Goal: Find specific fact: Find specific fact

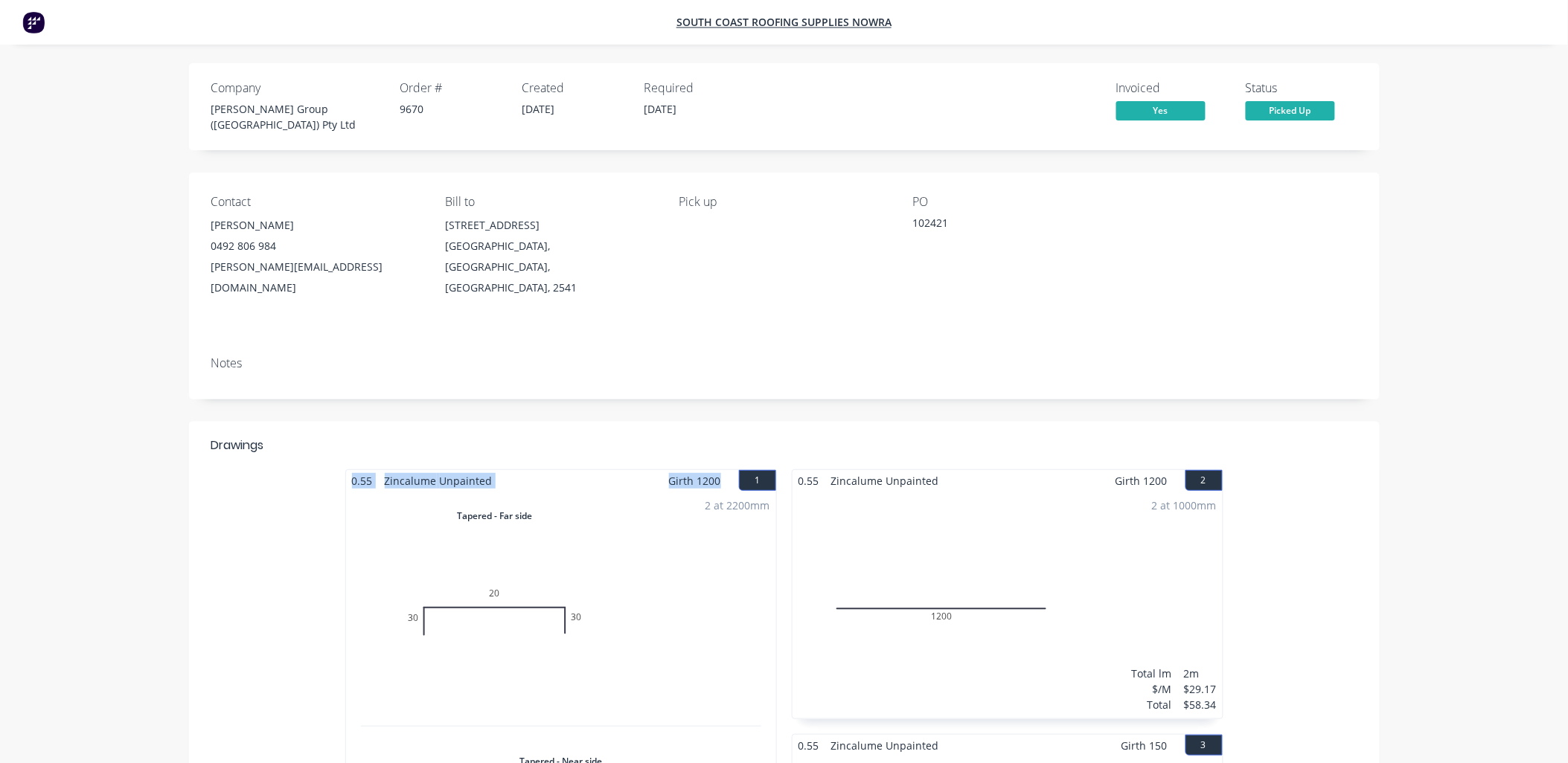
drag, startPoint x: 719, startPoint y: 446, endPoint x: 307, endPoint y: 441, distance: 412.0
click at [303, 469] on div "0.55 Zincalume Unpainted Girth 1200 1 Tapered - Far side 0 30 20 30 0 30 20 30 …" at bounding box center [784, 734] width 1190 height 530
copy div "0.55 Zincalume Unpainted Girth 1200"
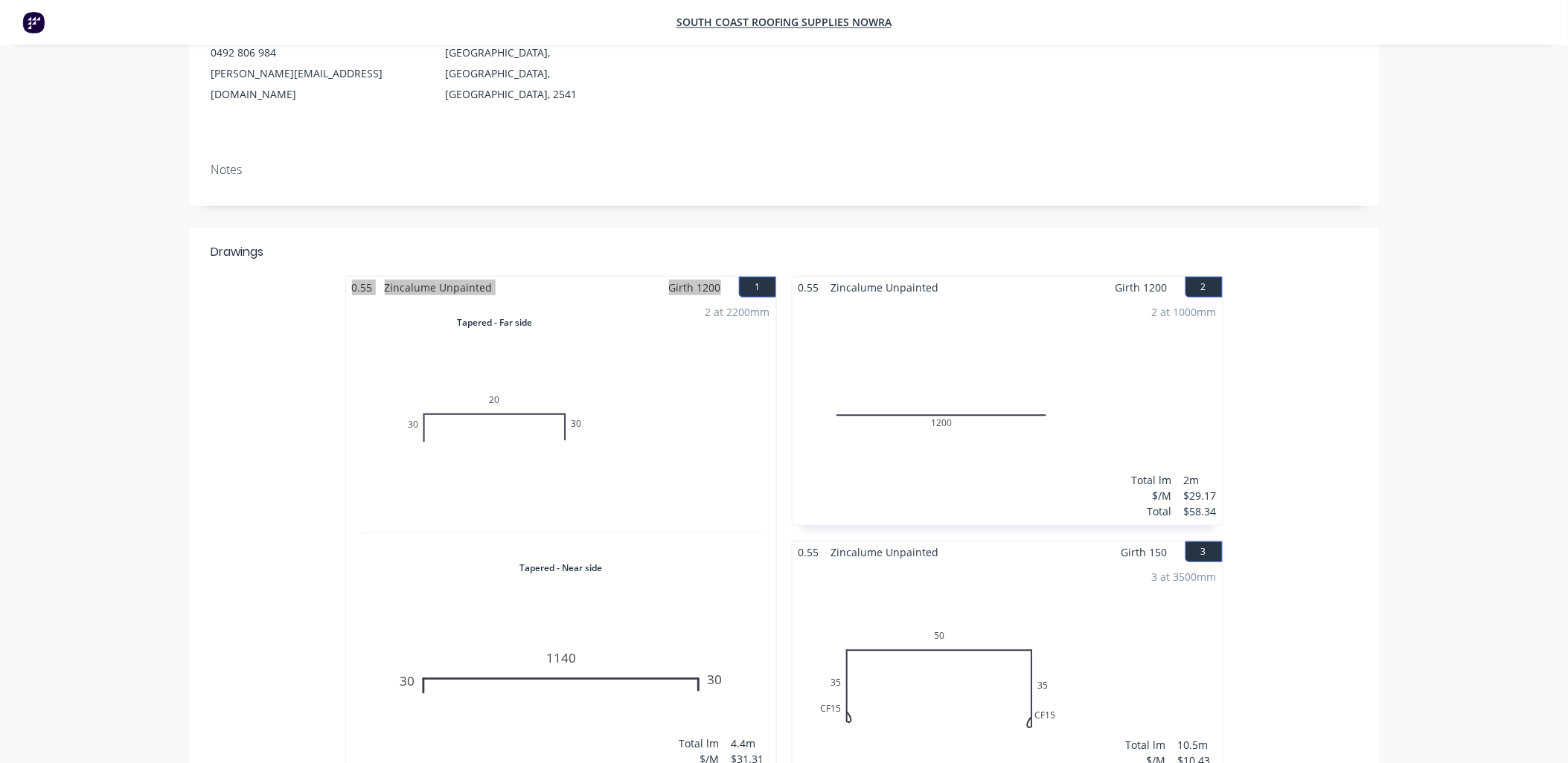
scroll to position [248, 0]
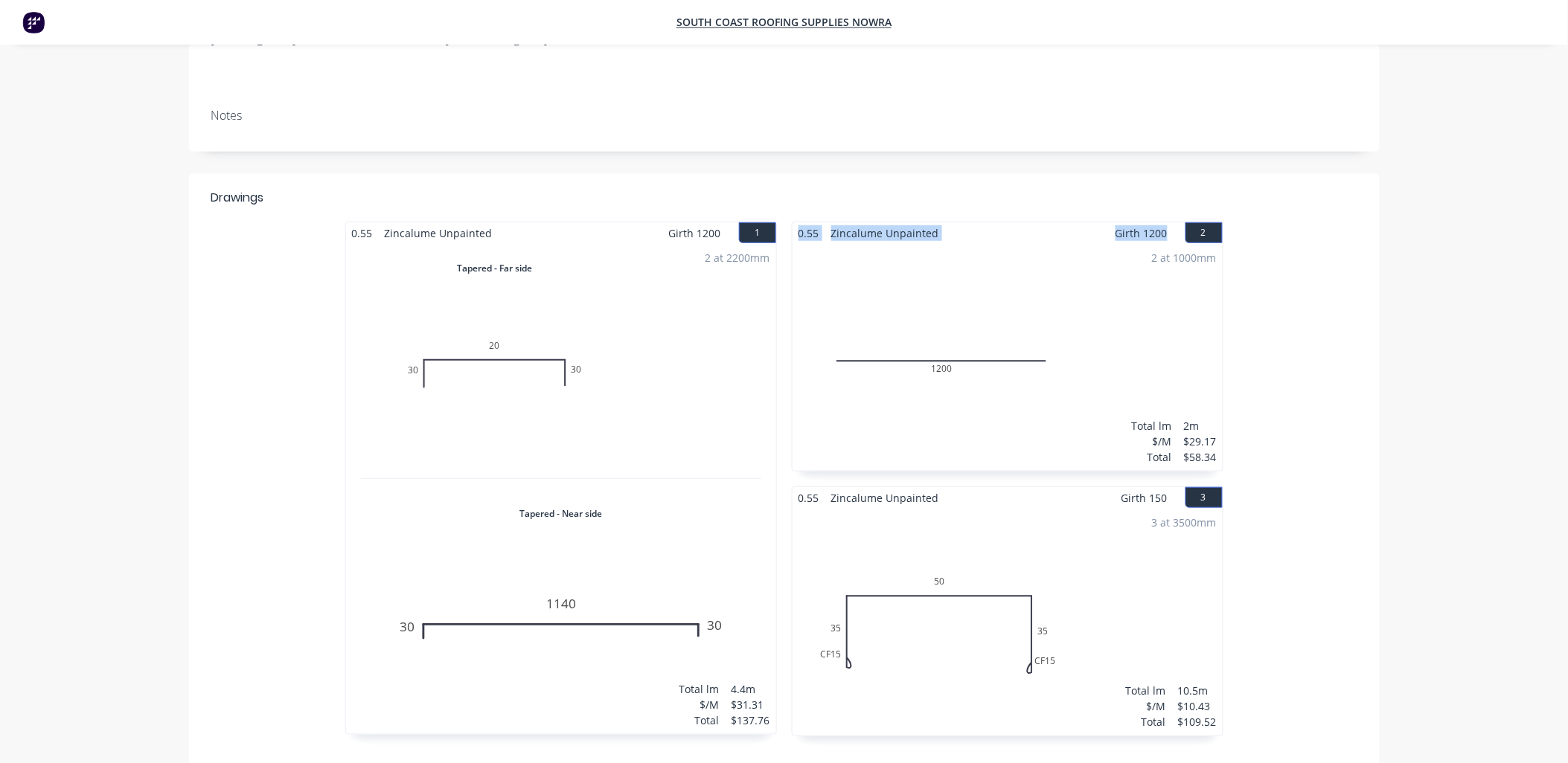
drag, startPoint x: 1174, startPoint y: 196, endPoint x: 794, endPoint y: 202, distance: 380.0
click at [794, 222] on div "0.55 Zincalume Unpainted Girth 1200 2" at bounding box center [1008, 232] width 430 height 21
copy div "0.55 Zincalume Unpainted Girth 1200"
drag, startPoint x: 1170, startPoint y: 464, endPoint x: 794, endPoint y: 469, distance: 376.0
click at [794, 488] on div "0.55 Zincalume Unpainted Girth 150 3" at bounding box center [1008, 498] width 430 height 21
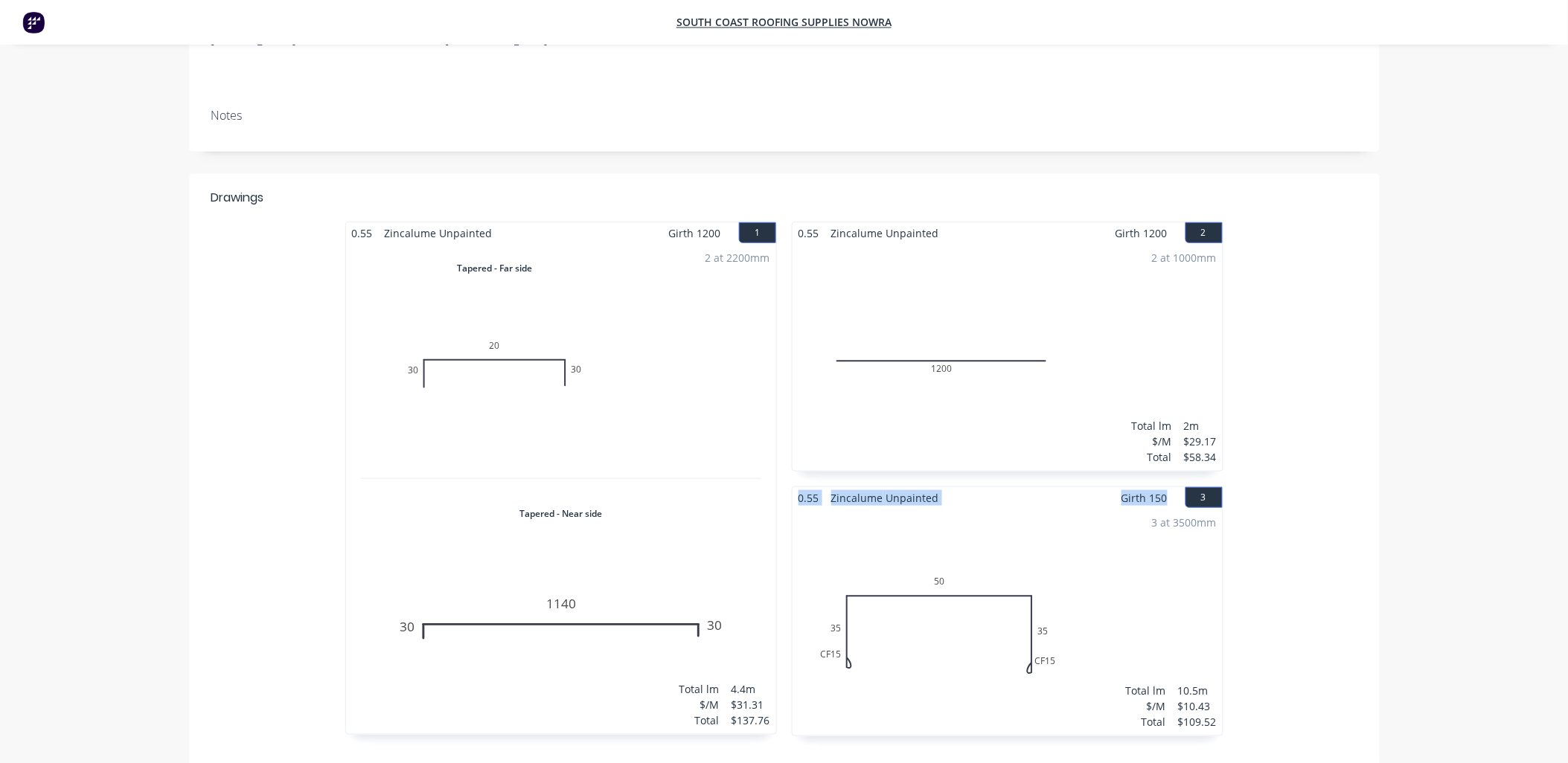
copy div "0.55 Zincalume Unpainted Girth 150"
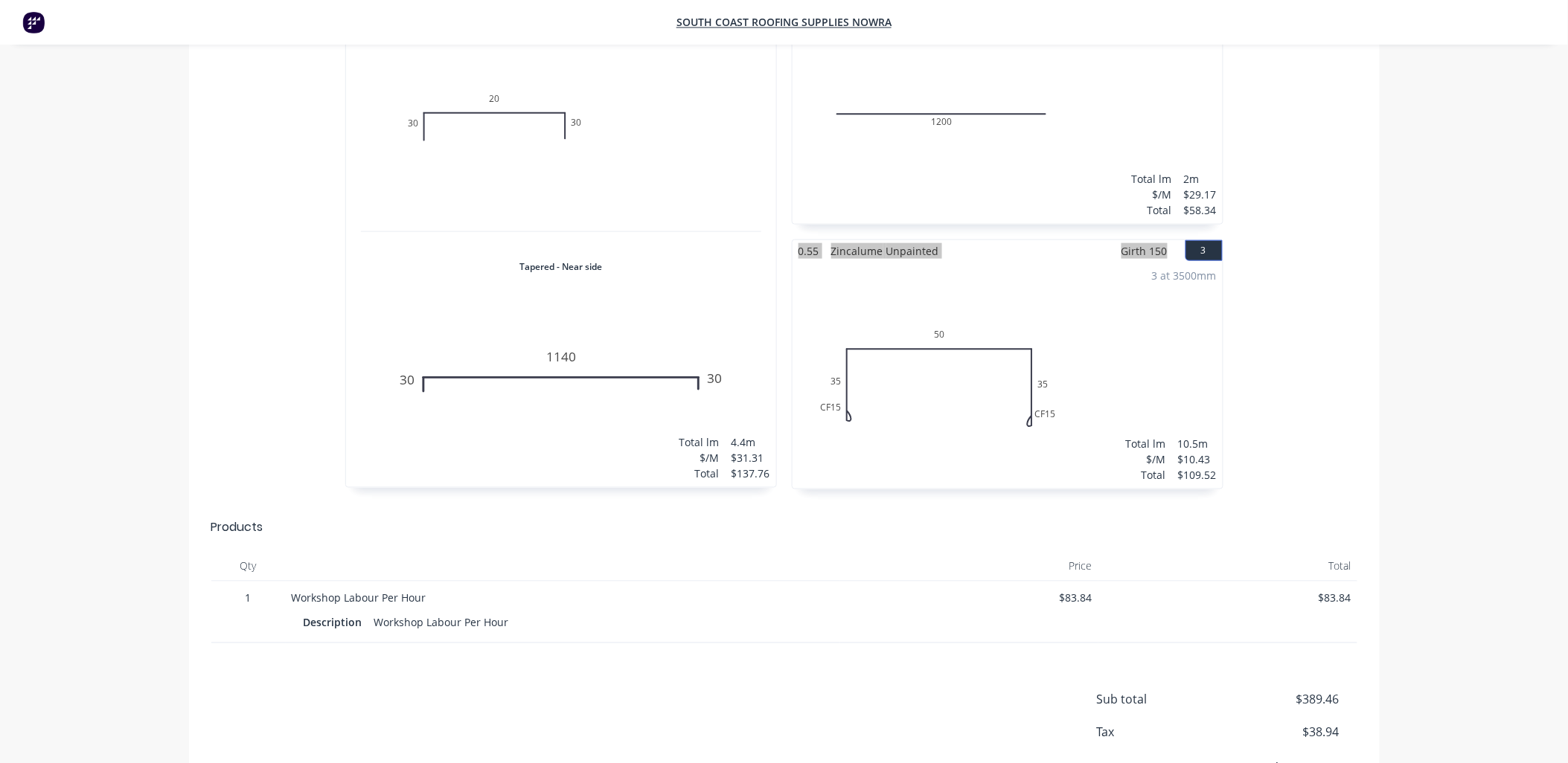
scroll to position [496, 0]
drag, startPoint x: 447, startPoint y: 575, endPoint x: 241, endPoint y: 555, distance: 207.0
click at [241, 581] on div "1 Workshop Labour Per Hour Description Workshop Labour Per Hour $83.84 $83.84" at bounding box center [784, 612] width 1146 height 62
copy div "1 Workshop Labour Per Hour"
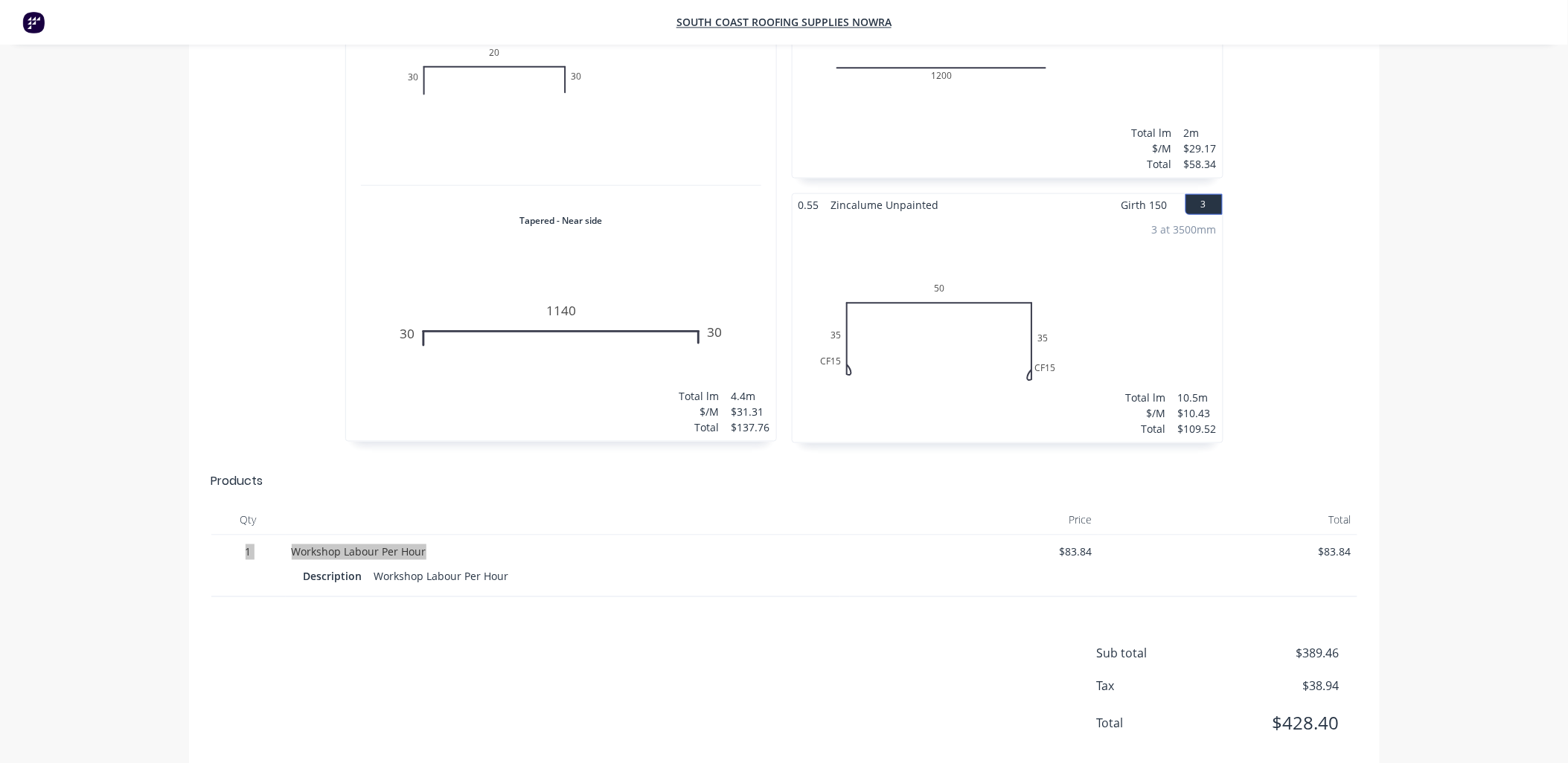
scroll to position [0, 0]
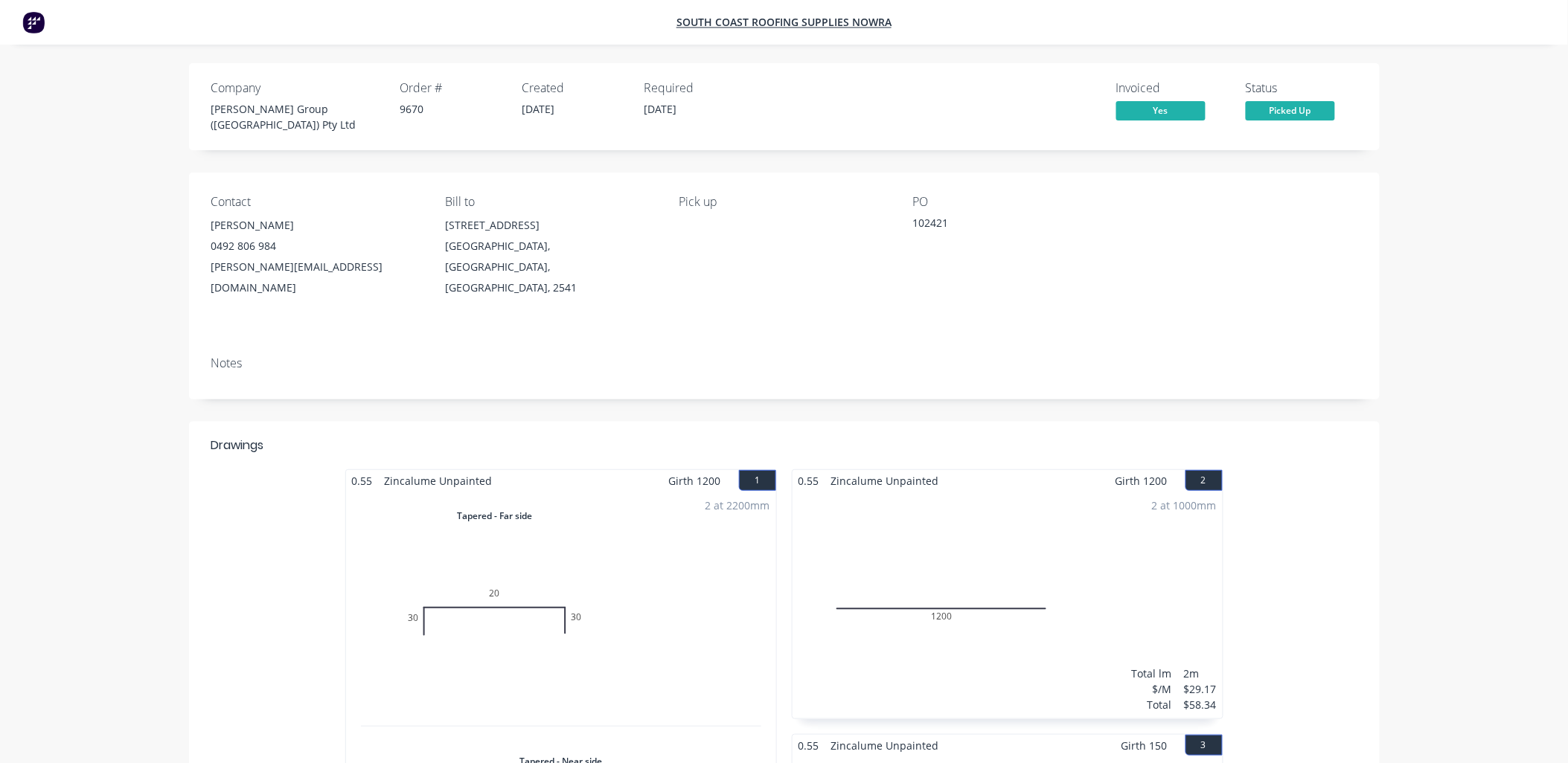
click at [802, 300] on div "Contact [PERSON_NAME] M [PHONE_NUMBER] [PERSON_NAME][EMAIL_ADDRESS][DOMAIN_NAME…" at bounding box center [784, 258] width 1190 height 172
